Goal: Transaction & Acquisition: Purchase product/service

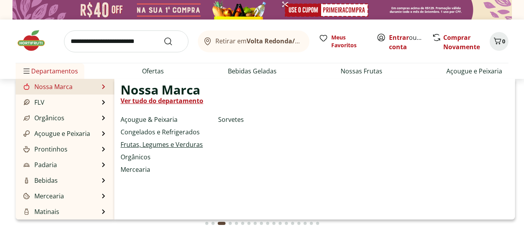
click at [139, 143] on link "Frutas, Legumes e Verduras" at bounding box center [162, 144] width 82 height 9
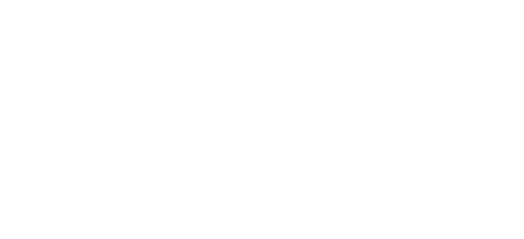
select select "**********"
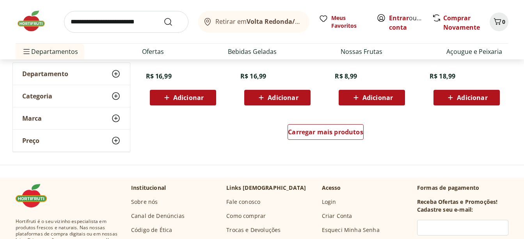
scroll to position [547, 0]
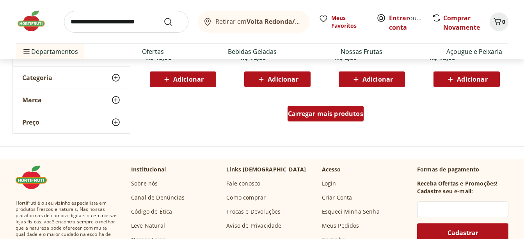
click at [294, 113] on span "Carregar mais produtos" at bounding box center [325, 113] width 75 height 6
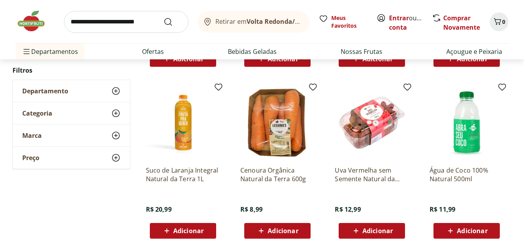
scroll to position [1015, 0]
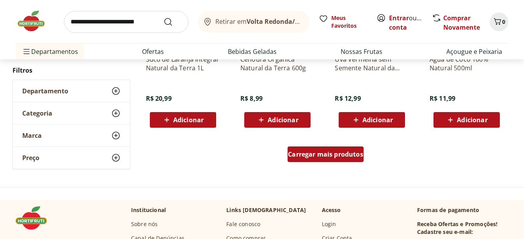
click at [322, 152] on span "Carregar mais produtos" at bounding box center [325, 154] width 75 height 6
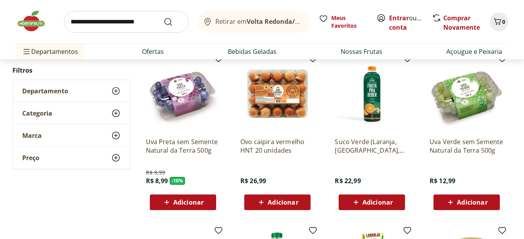
scroll to position [0, 0]
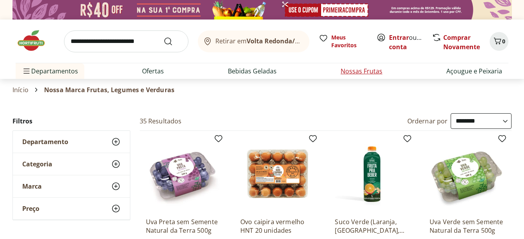
click at [349, 70] on link "Nossas Frutas" at bounding box center [362, 70] width 42 height 9
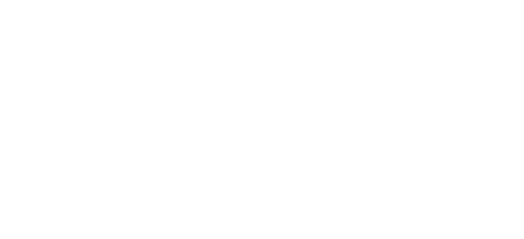
select select "**********"
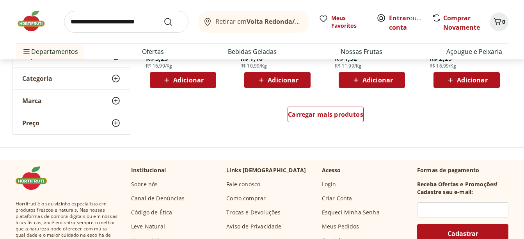
scroll to position [547, 0]
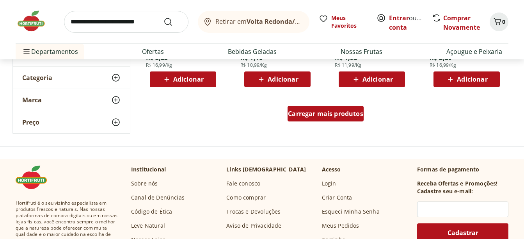
click at [297, 110] on span "Carregar mais produtos" at bounding box center [325, 113] width 75 height 6
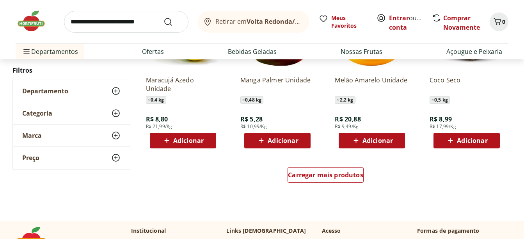
scroll to position [1015, 0]
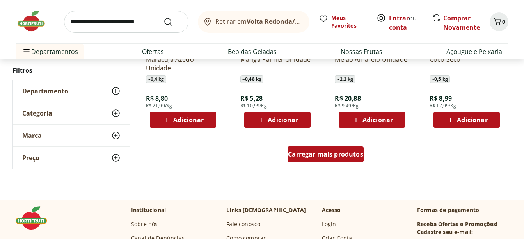
click at [321, 151] on span "Carregar mais produtos" at bounding box center [325, 154] width 75 height 6
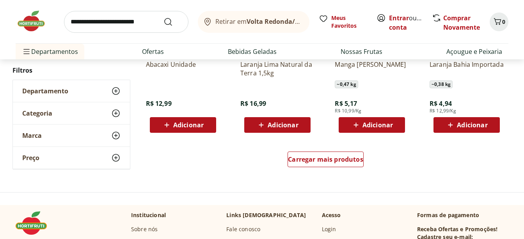
scroll to position [1522, 0]
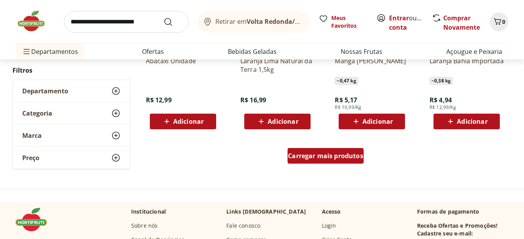
click at [333, 149] on div "Carregar mais produtos" at bounding box center [326, 156] width 76 height 16
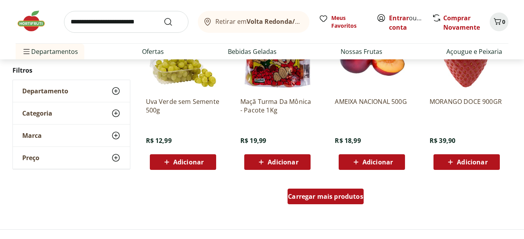
scroll to position [1952, 0]
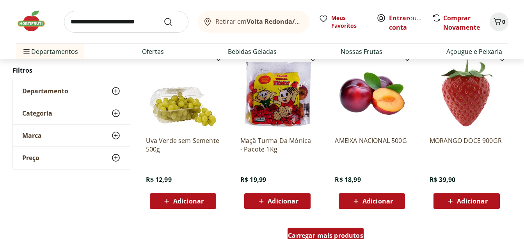
click at [326, 236] on span "Carregar mais produtos" at bounding box center [325, 235] width 75 height 6
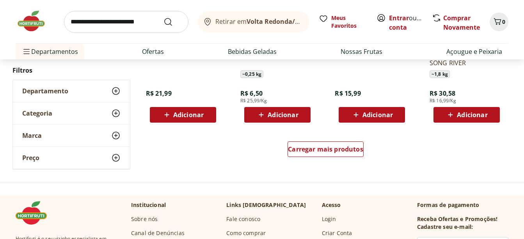
scroll to position [2576, 0]
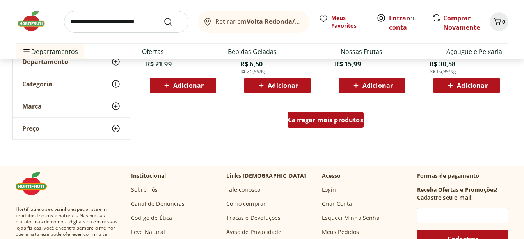
click at [317, 120] on span "Carregar mais produtos" at bounding box center [325, 120] width 75 height 6
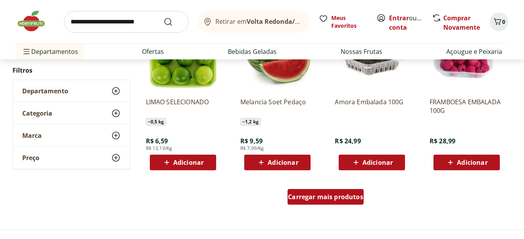
scroll to position [3045, 0]
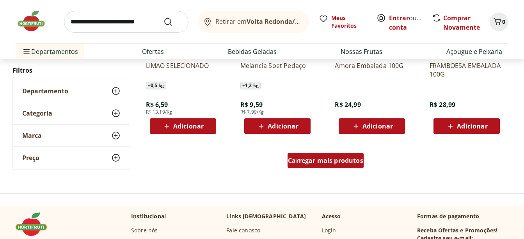
click at [315, 164] on span "Carregar mais produtos" at bounding box center [325, 160] width 75 height 6
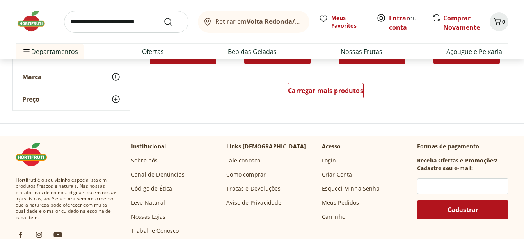
scroll to position [3630, 0]
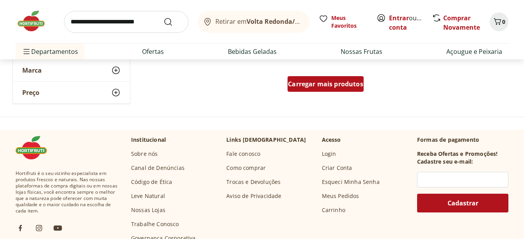
click at [341, 86] on span "Carregar mais produtos" at bounding box center [325, 84] width 75 height 6
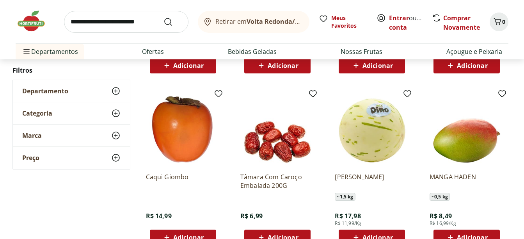
scroll to position [3982, 0]
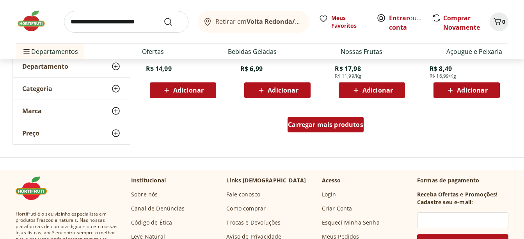
click at [323, 126] on span "Carregar mais produtos" at bounding box center [325, 124] width 75 height 6
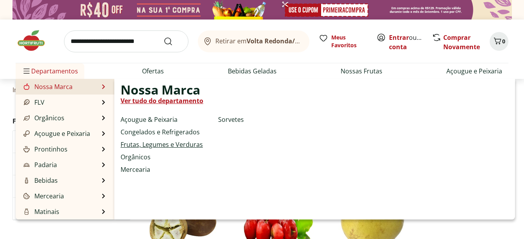
click at [154, 144] on link "Frutas, Legumes e Verduras" at bounding box center [162, 144] width 82 height 9
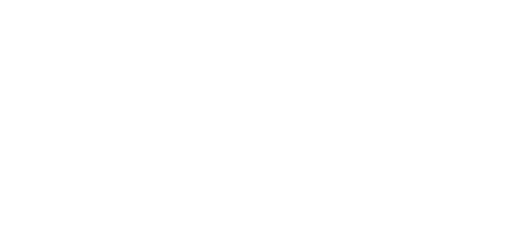
select select "**********"
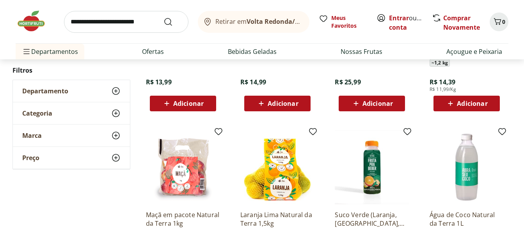
scroll to position [351, 0]
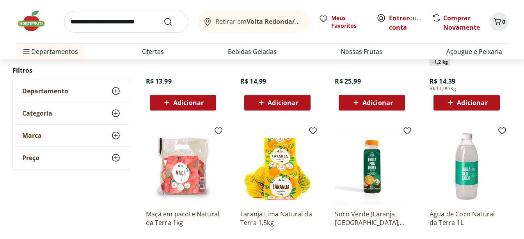
click at [114, 93] on icon at bounding box center [115, 90] width 9 height 9
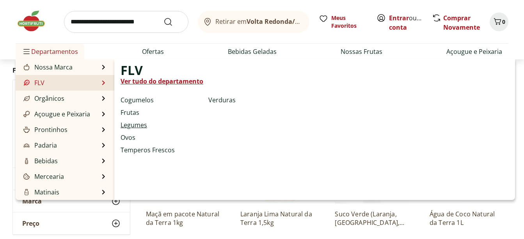
click at [141, 124] on link "Legumes" at bounding box center [134, 124] width 27 height 9
select select "**********"
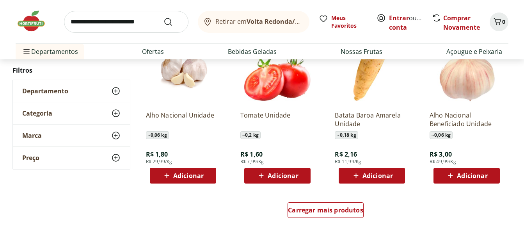
scroll to position [468, 0]
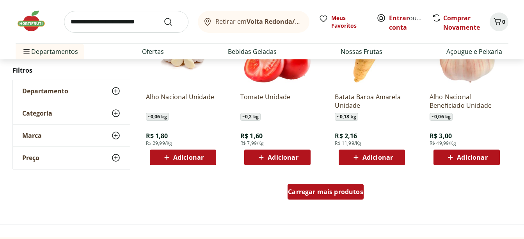
click at [342, 195] on span "Carregar mais produtos" at bounding box center [325, 192] width 75 height 6
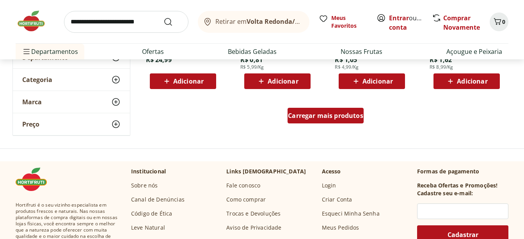
scroll to position [1054, 0]
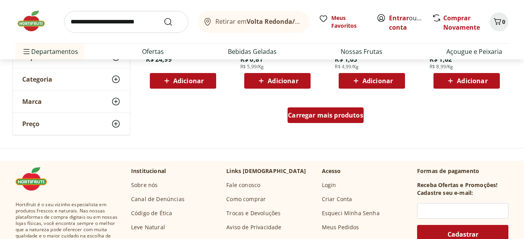
click at [312, 116] on span "Carregar mais produtos" at bounding box center [325, 115] width 75 height 6
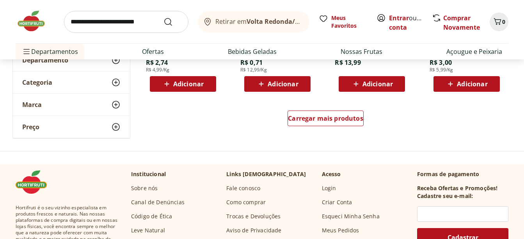
scroll to position [1561, 0]
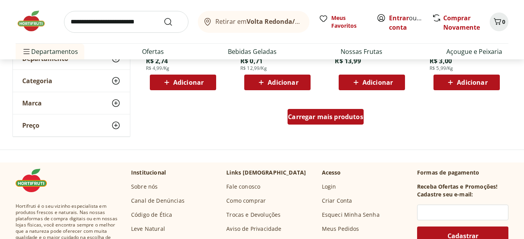
click at [307, 114] on span "Carregar mais produtos" at bounding box center [325, 117] width 75 height 6
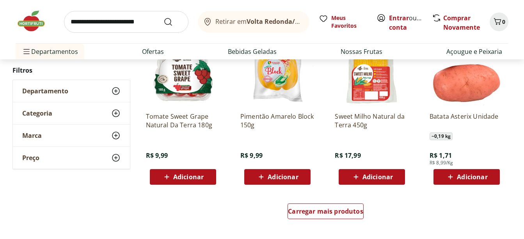
scroll to position [1991, 0]
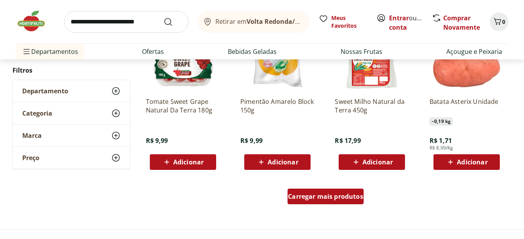
click at [333, 194] on span "Carregar mais produtos" at bounding box center [325, 196] width 75 height 6
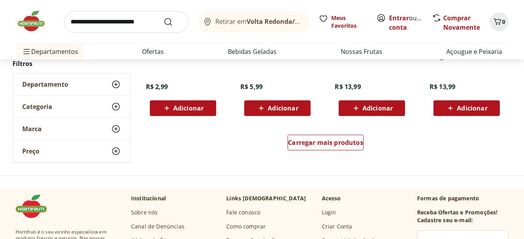
scroll to position [2576, 0]
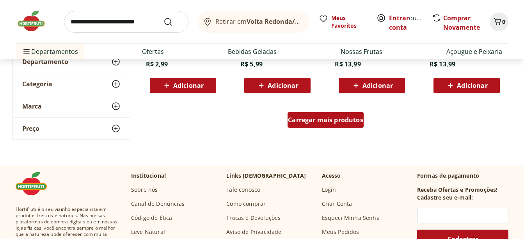
click at [320, 122] on span "Carregar mais produtos" at bounding box center [325, 120] width 75 height 6
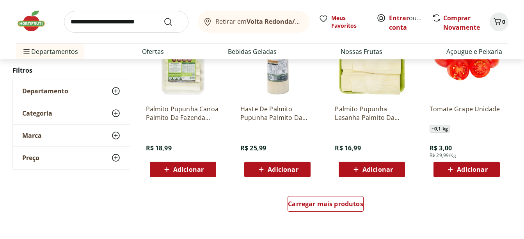
scroll to position [3006, 0]
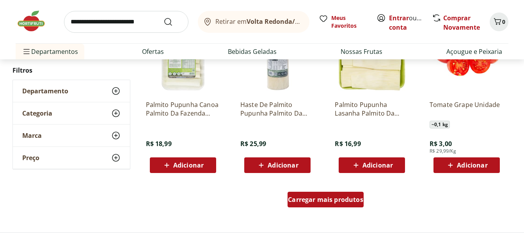
click at [307, 198] on span "Carregar mais produtos" at bounding box center [325, 199] width 75 height 6
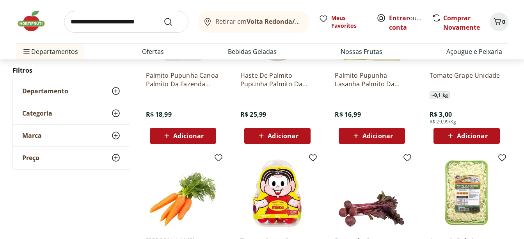
scroll to position [3123, 0]
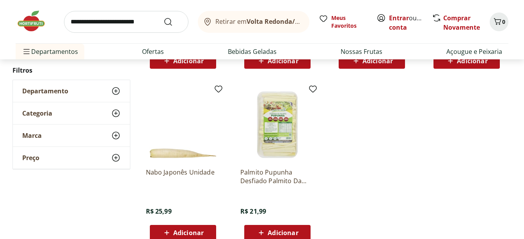
scroll to position [304, 0]
